Goal: Task Accomplishment & Management: Use online tool/utility

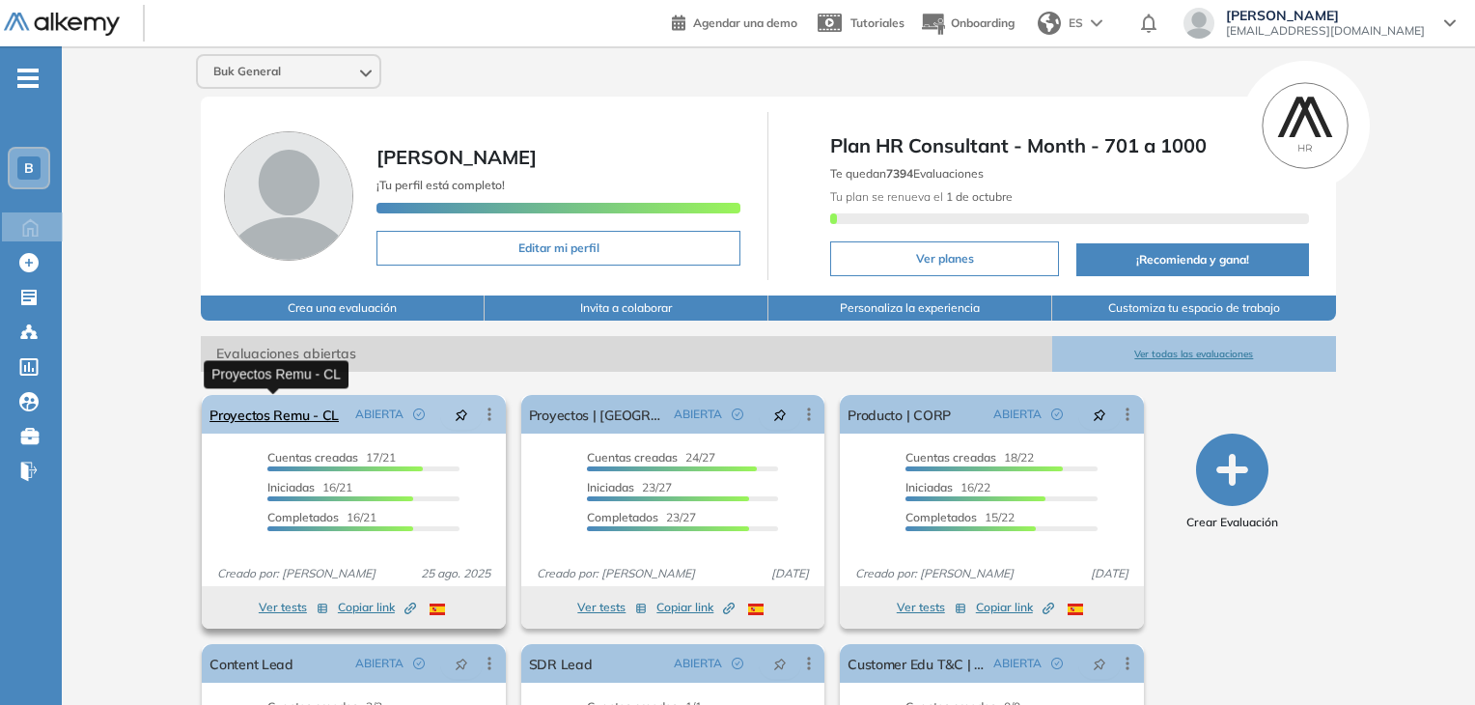
click at [274, 407] on link "Proyectos Remu - CL" at bounding box center [274, 414] width 129 height 39
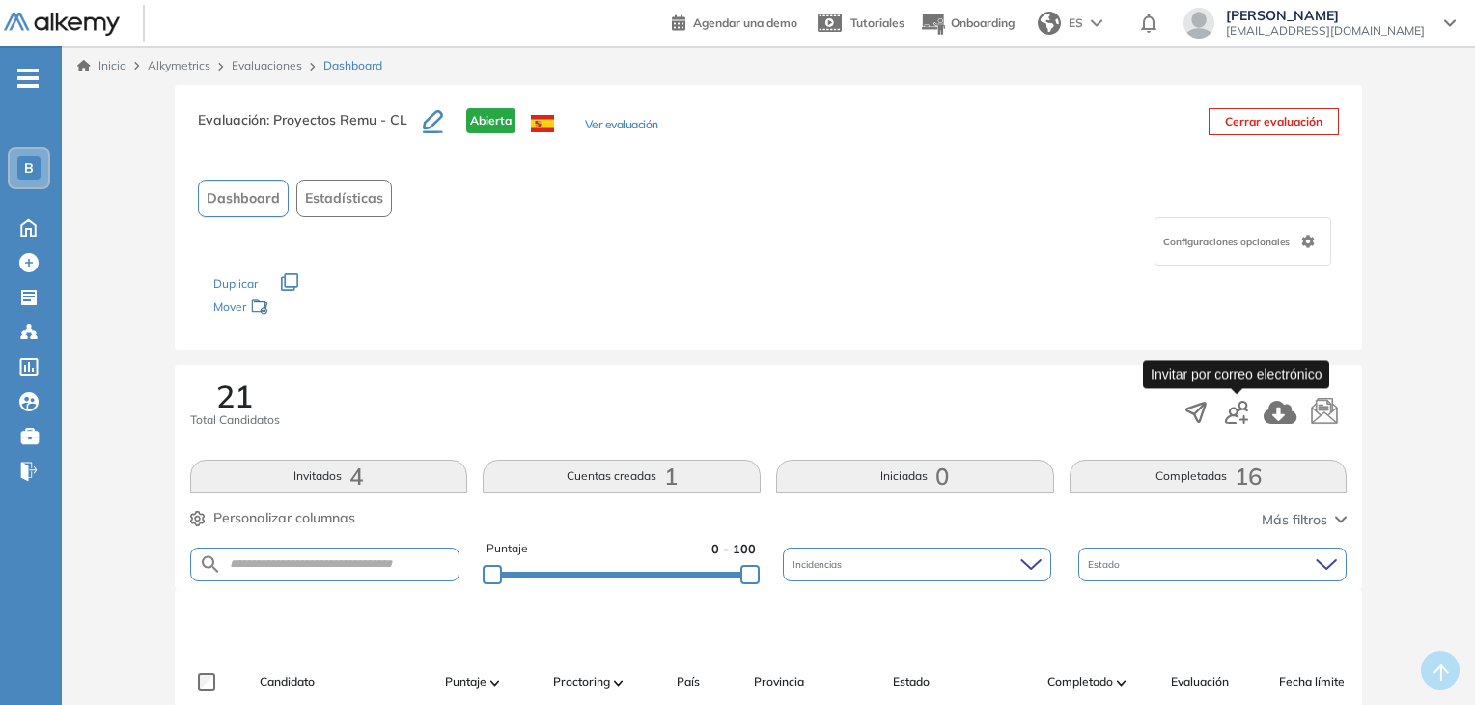
click at [1229, 414] on icon "button" at bounding box center [1236, 412] width 23 height 23
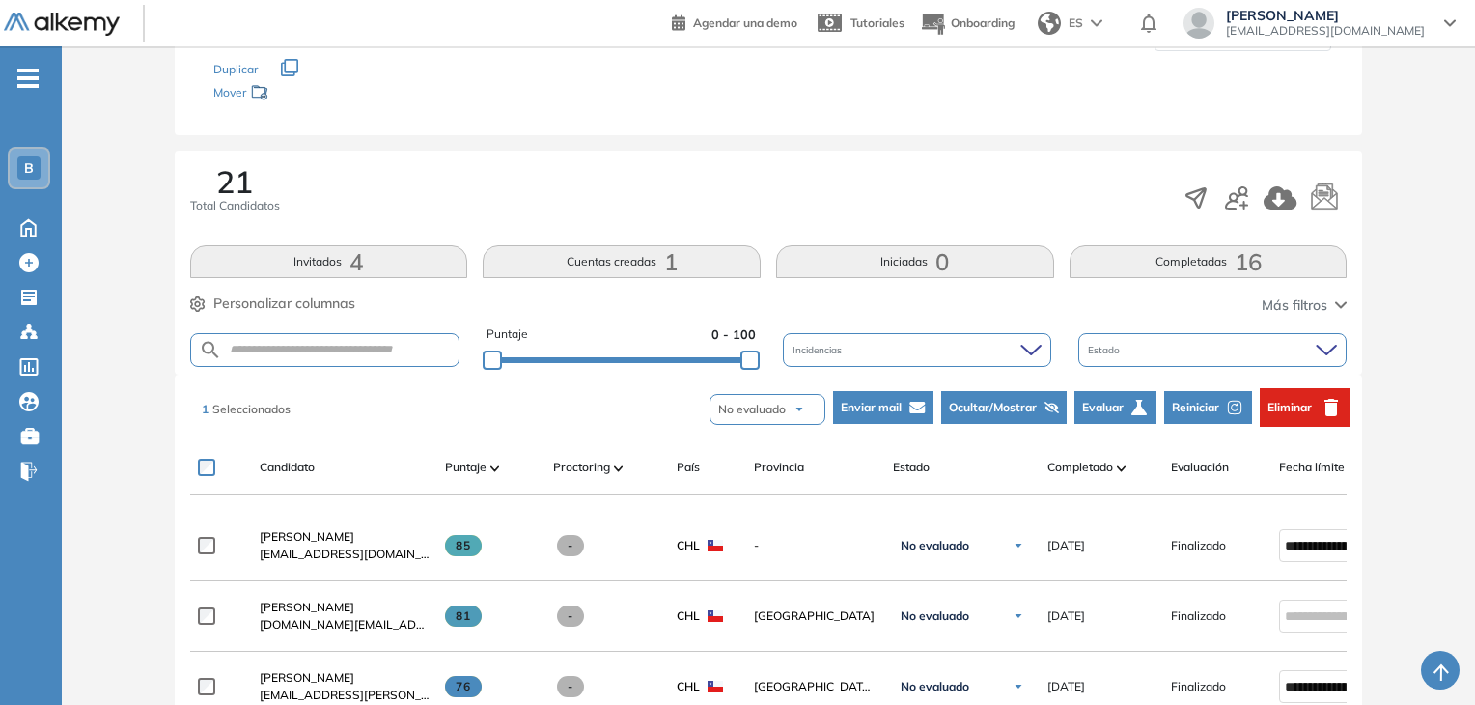
scroll to position [165, 0]
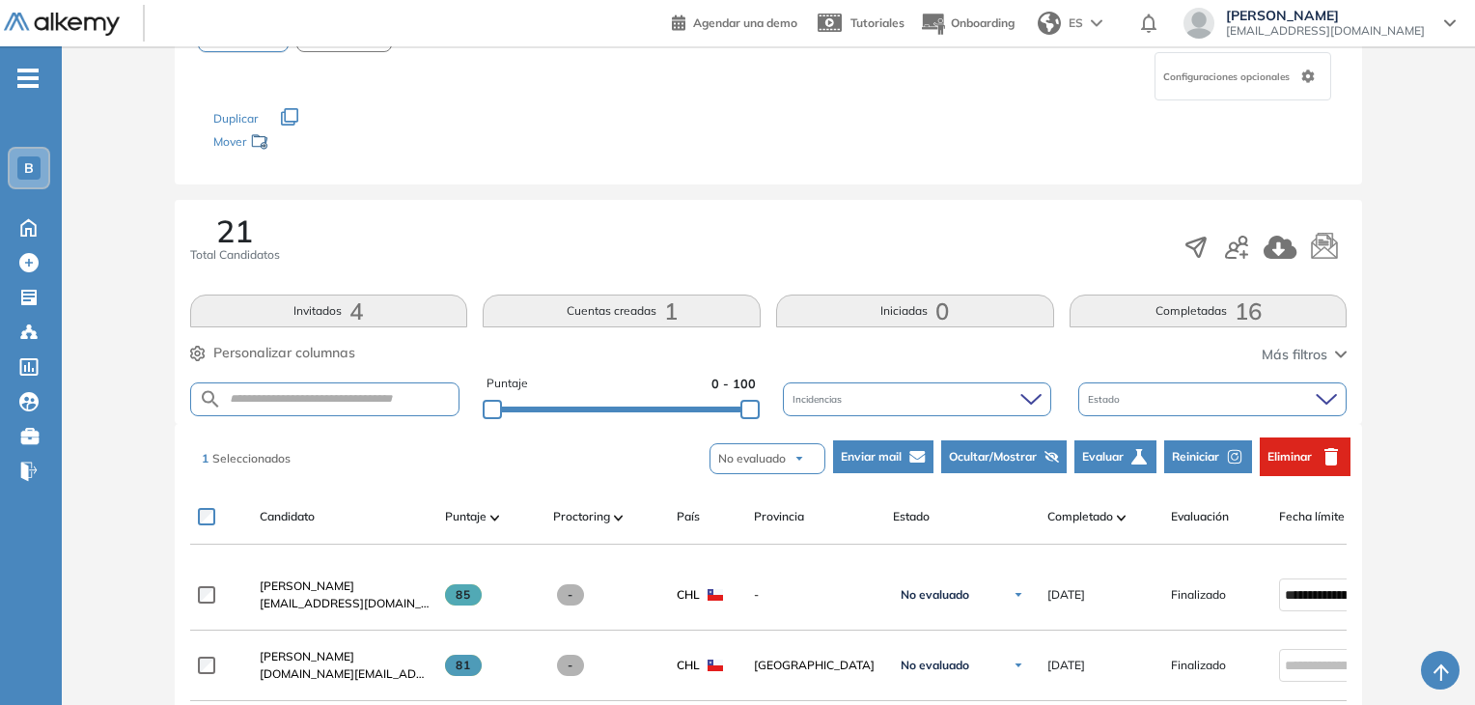
click at [1208, 449] on span "Reiniciar" at bounding box center [1195, 456] width 47 height 17
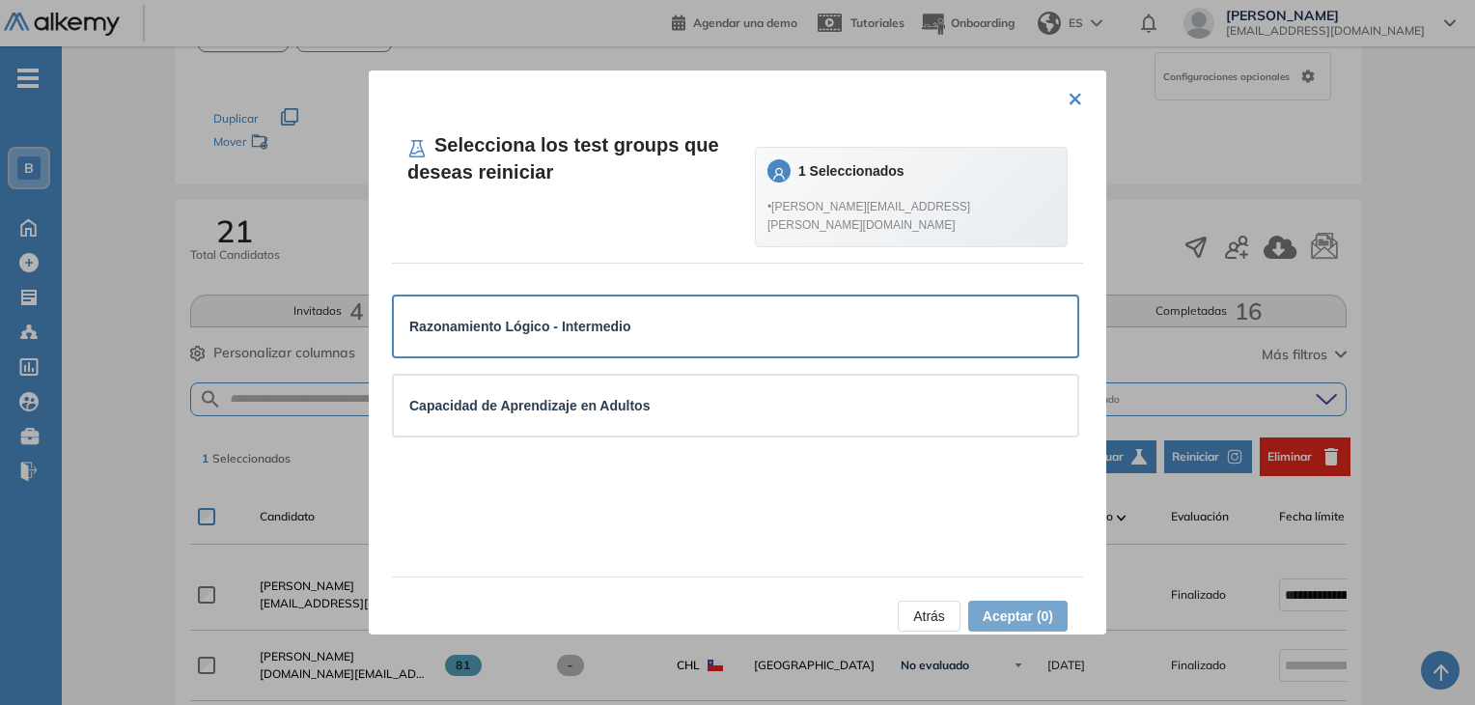
click at [802, 316] on div "Razonamiento Lógico - Intermedio" at bounding box center [735, 326] width 653 height 21
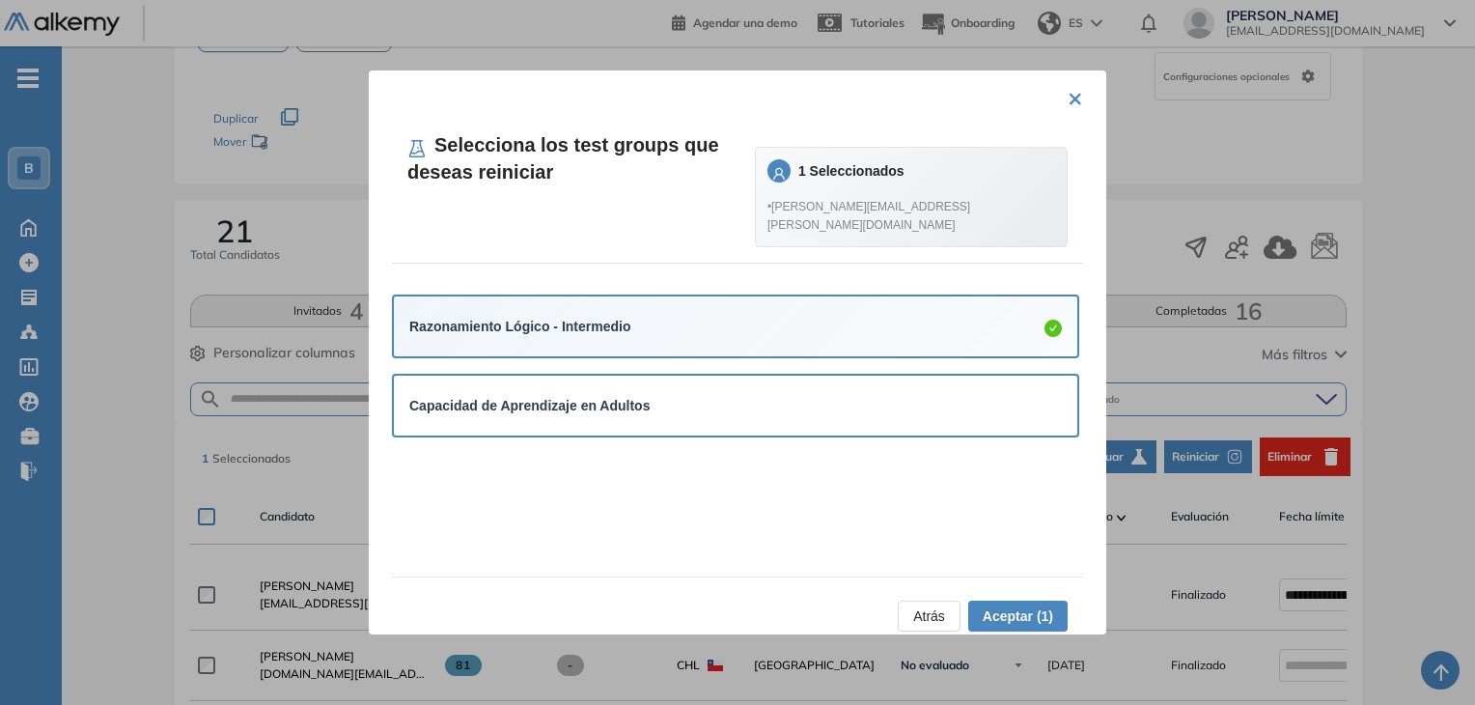
click at [865, 399] on div "Capacidad de Aprendizaje en Adultos" at bounding box center [735, 405] width 653 height 29
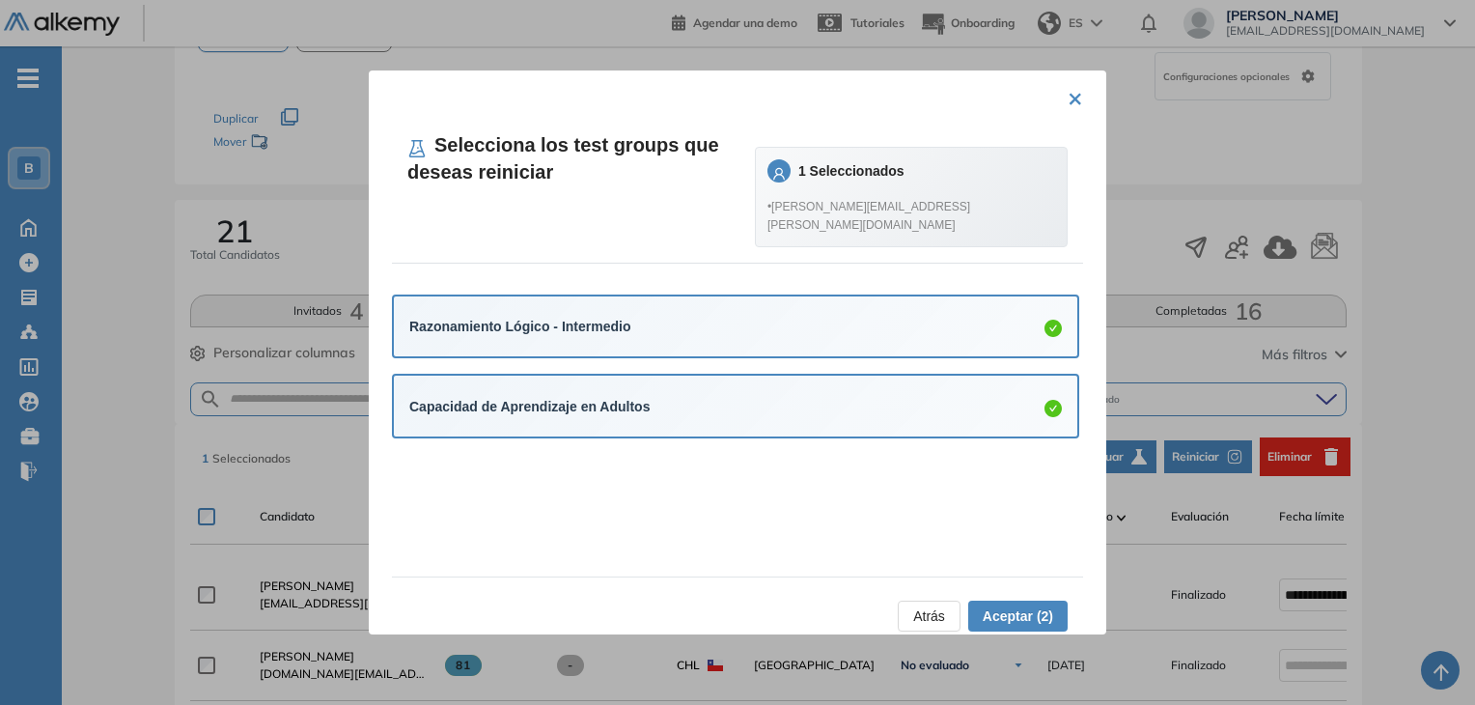
click at [1016, 607] on span "Aceptar (2)" at bounding box center [1018, 615] width 70 height 21
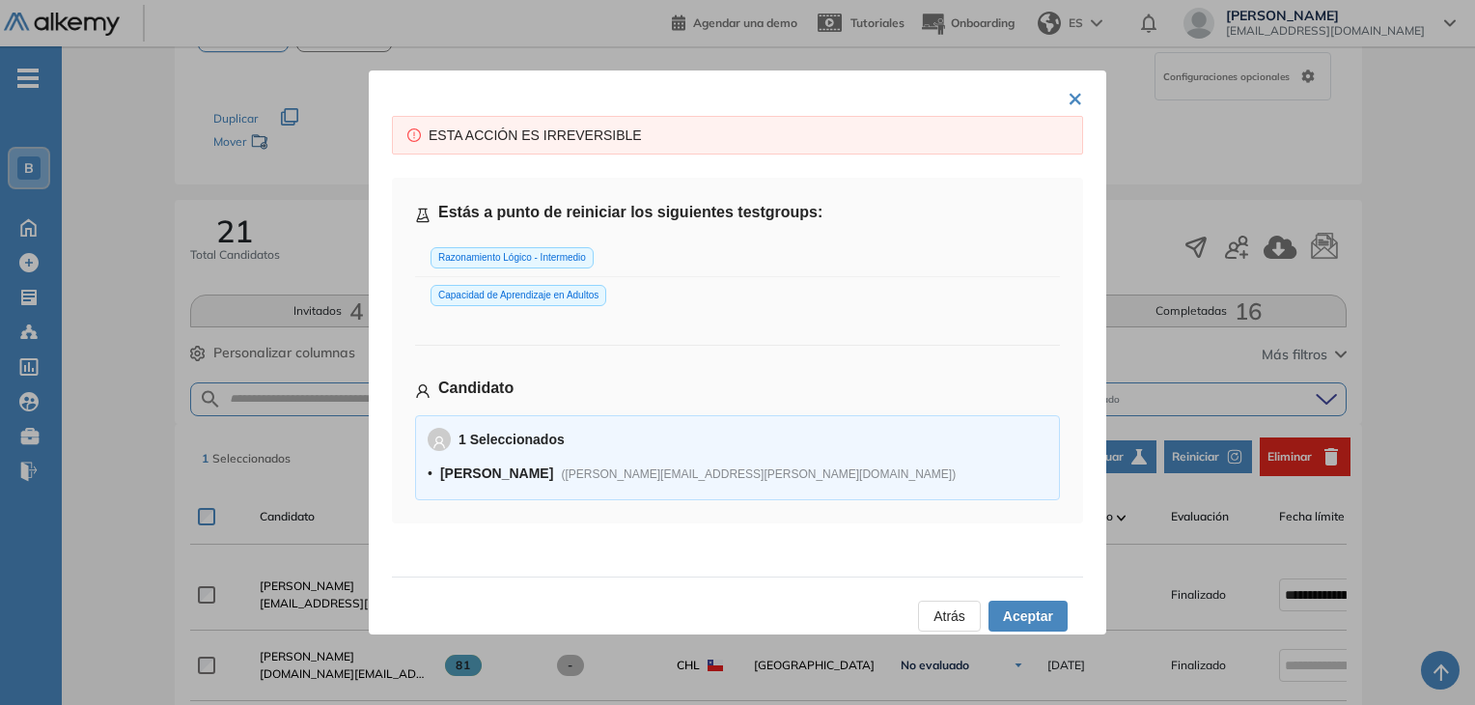
click at [1016, 611] on span "Aceptar" at bounding box center [1028, 615] width 50 height 21
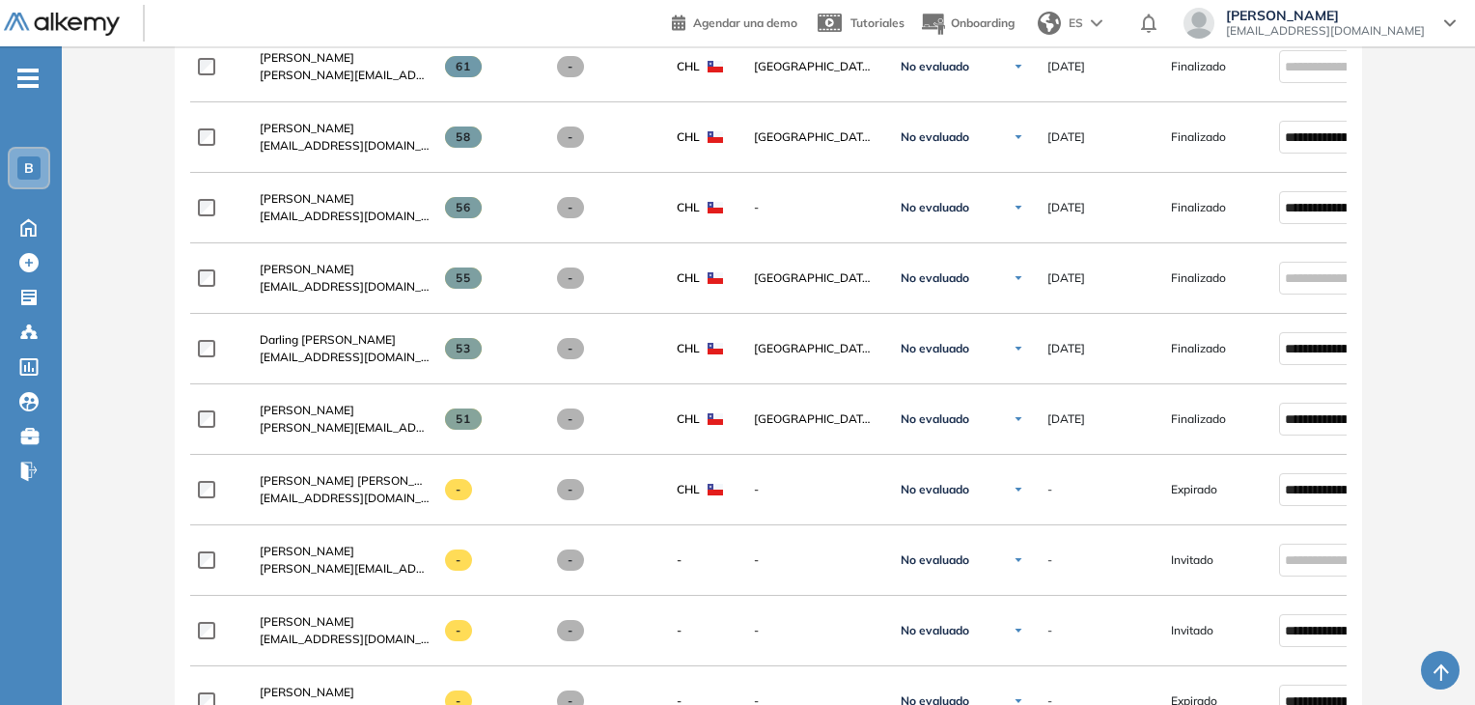
scroll to position [1414, 0]
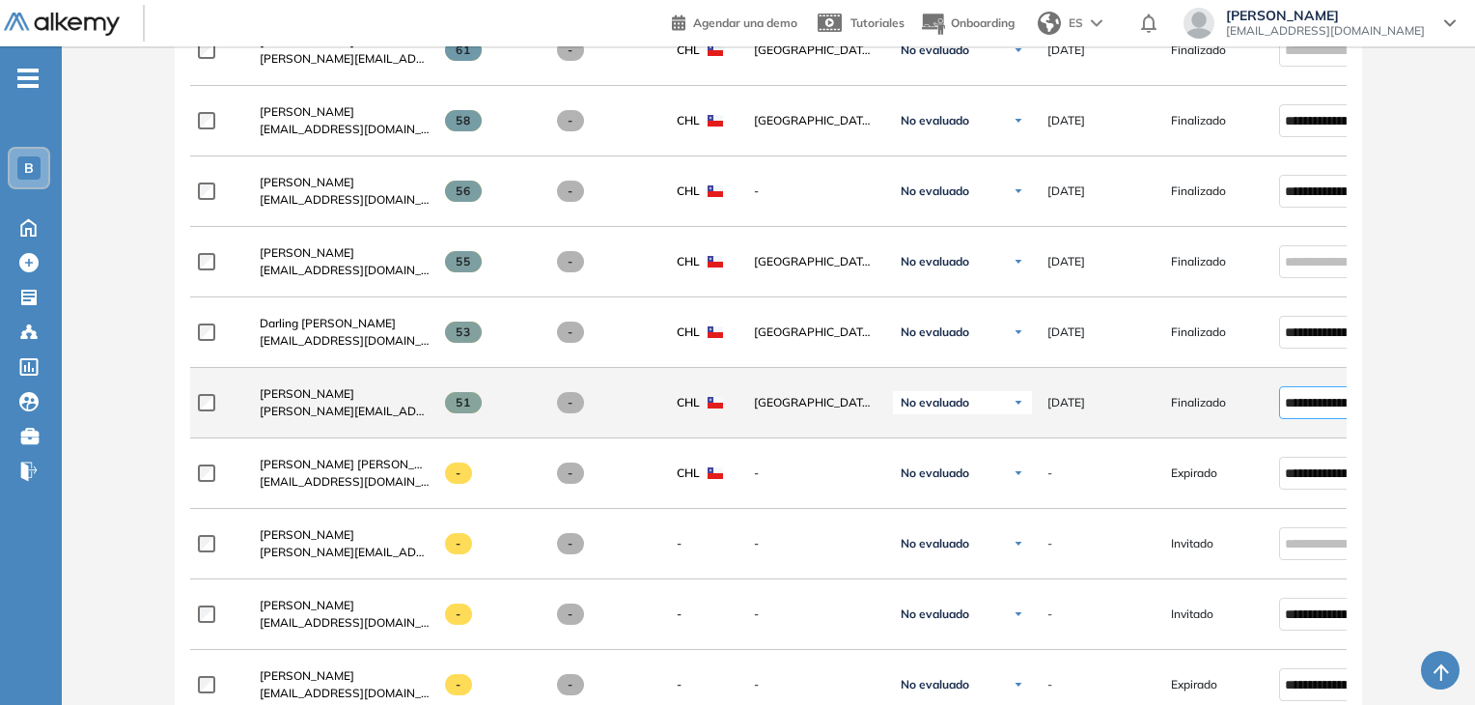
click at [1299, 404] on input "**********" at bounding box center [1324, 402] width 79 height 21
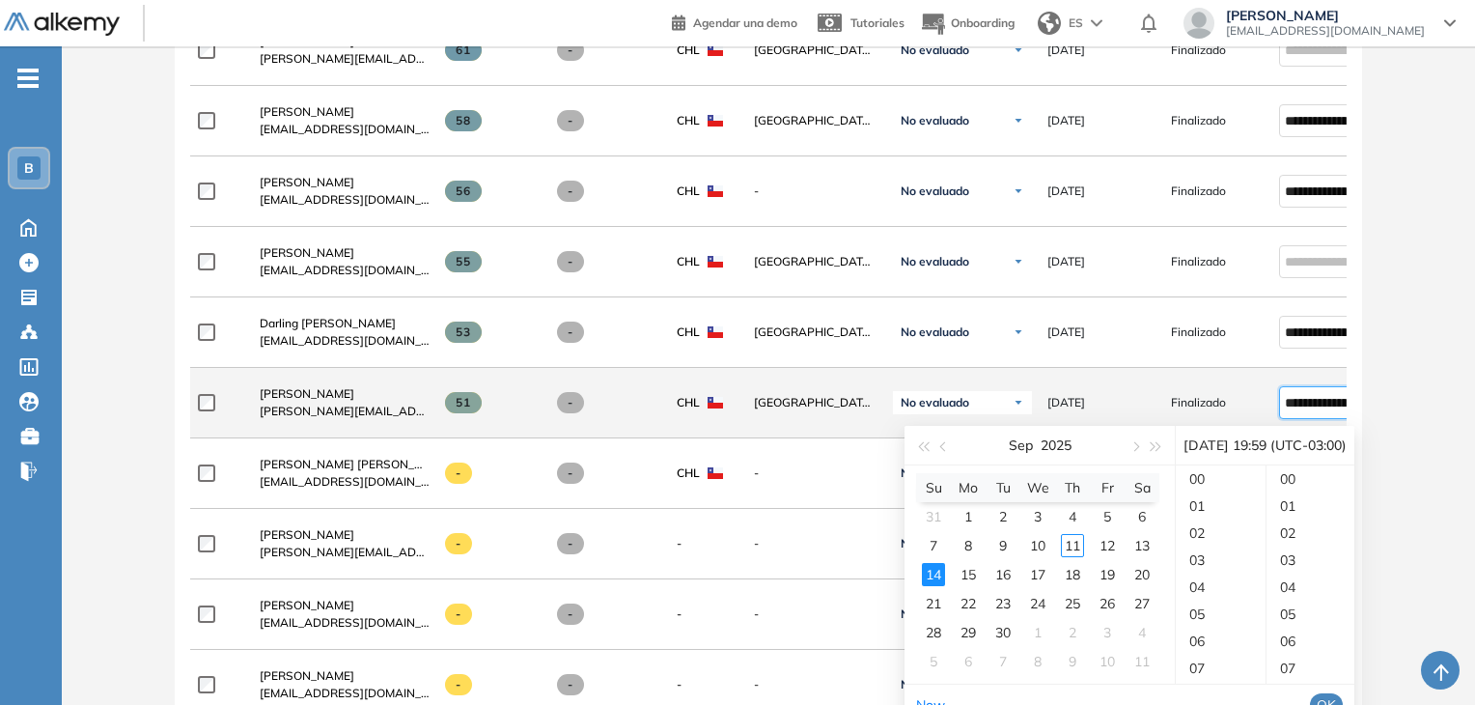
scroll to position [1595, 0]
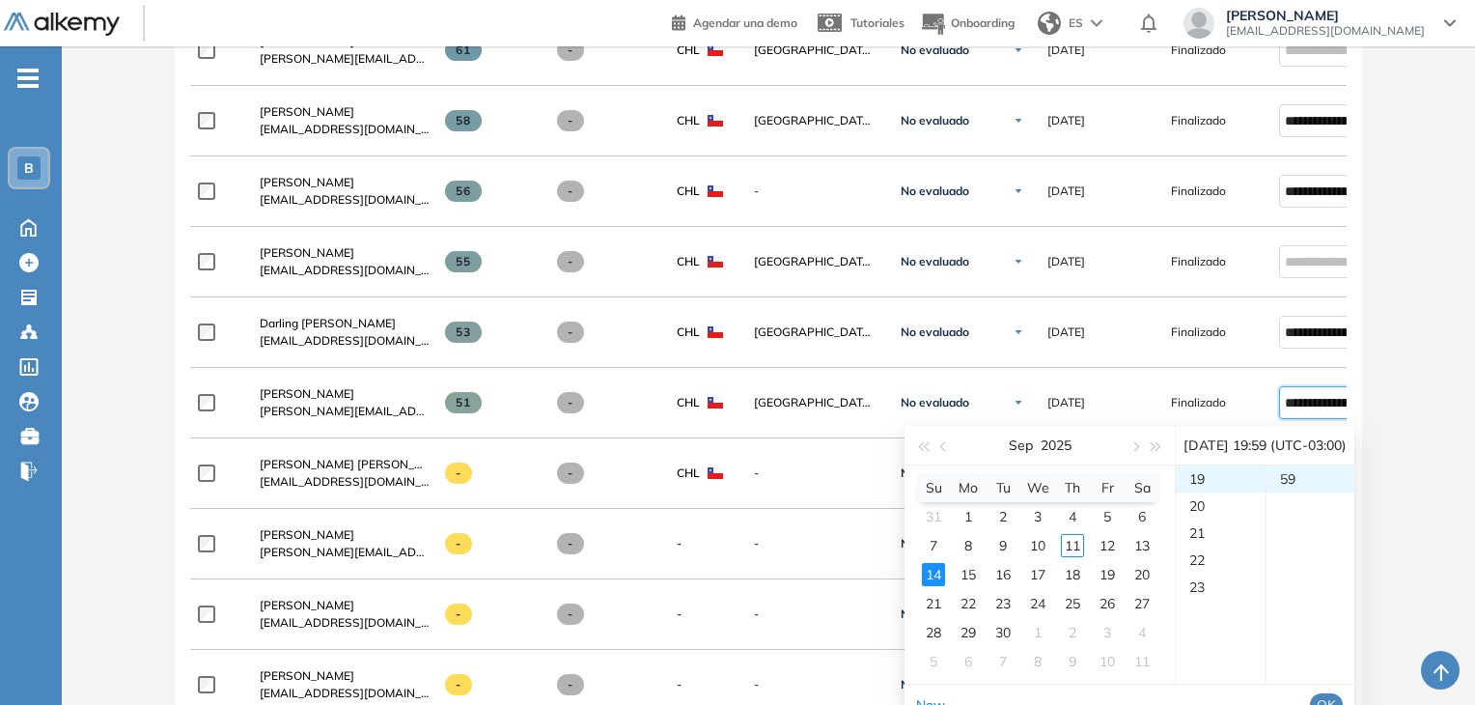
click at [1429, 370] on div "Evaluación : Proyectos Remu - CL Abierta Ver evaluación Cerrar evaluación Dashb…" at bounding box center [769, 132] width 1398 height 2922
